Goal: Communication & Community: Share content

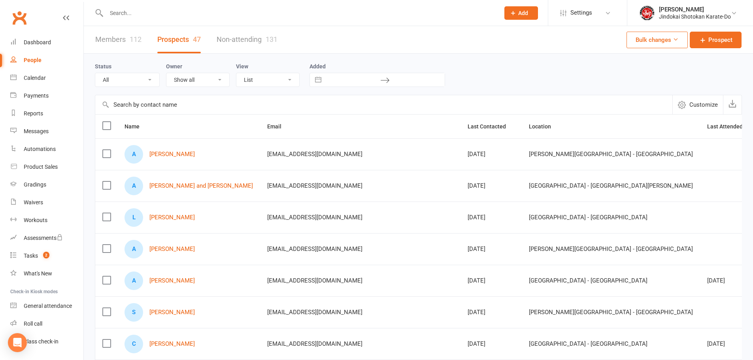
select select "100"
click at [33, 128] on div "Messages" at bounding box center [36, 131] width 25 height 6
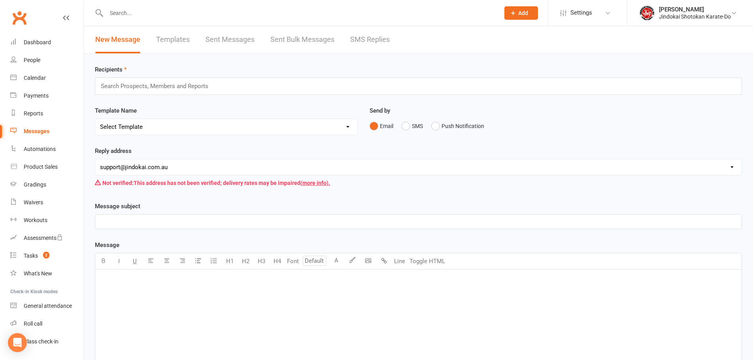
click at [301, 36] on link "Sent Bulk Messages" at bounding box center [302, 39] width 64 height 27
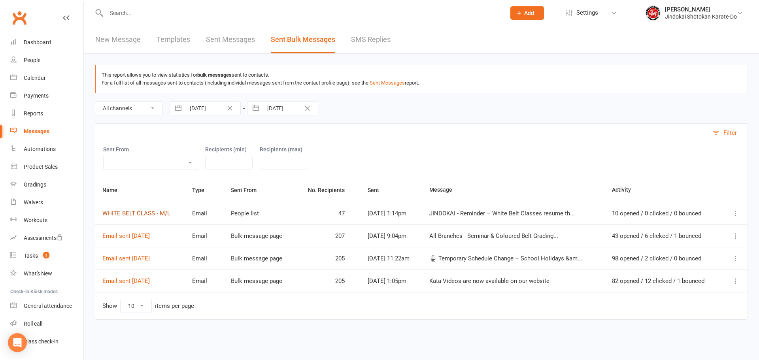
click at [119, 215] on link "WHITE BELT CLASS - M/L" at bounding box center [136, 213] width 68 height 7
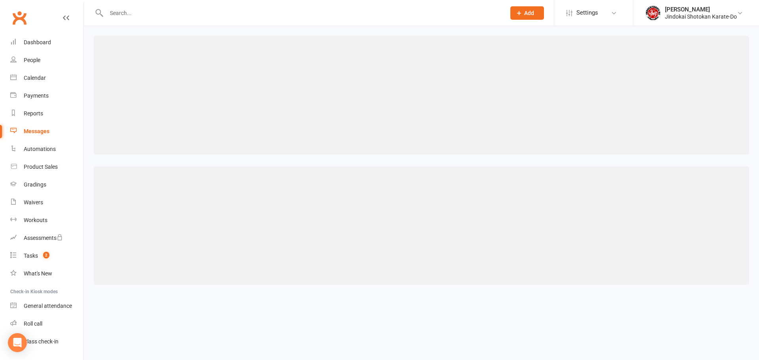
select select "100"
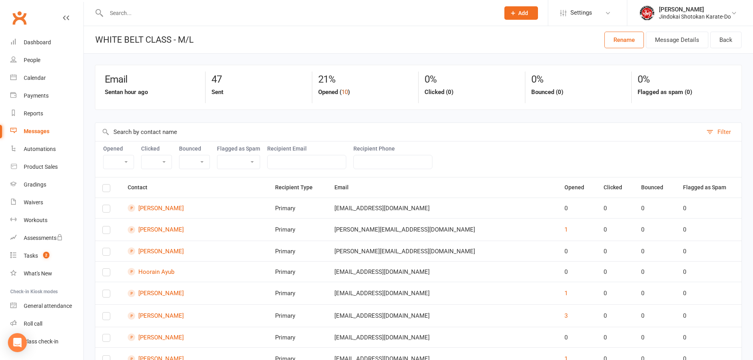
click at [346, 92] on button "10" at bounding box center [344, 91] width 6 height 9
select select "true"
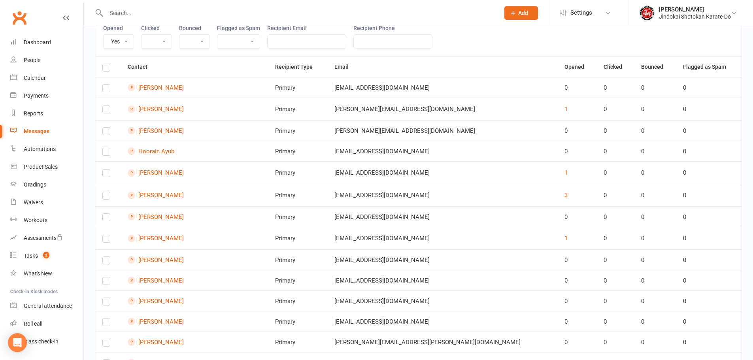
scroll to position [123, 0]
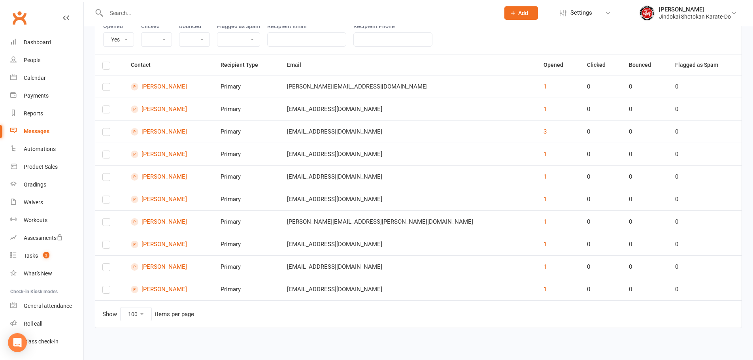
click at [20, 17] on link "Clubworx" at bounding box center [19, 18] width 20 height 20
